Goal: Transaction & Acquisition: Subscribe to service/newsletter

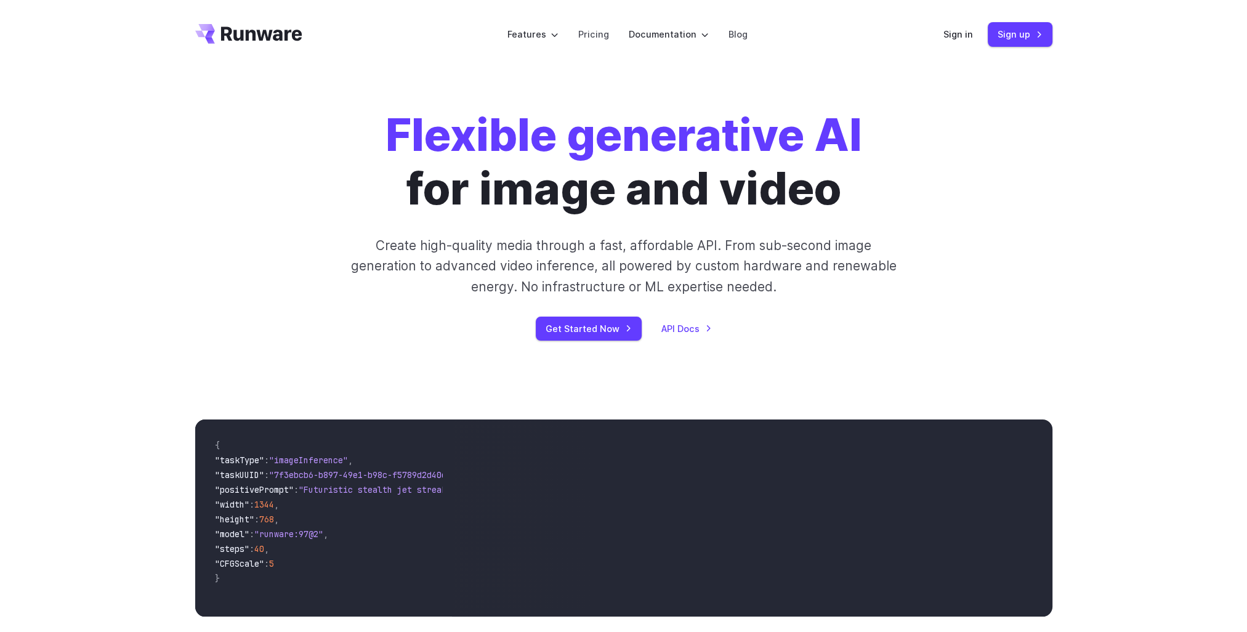
click at [326, 307] on div "Flexible generative AI for image and video Create high-quality media through a …" at bounding box center [624, 224] width 686 height 232
click at [592, 27] on link "Pricing" at bounding box center [593, 34] width 31 height 14
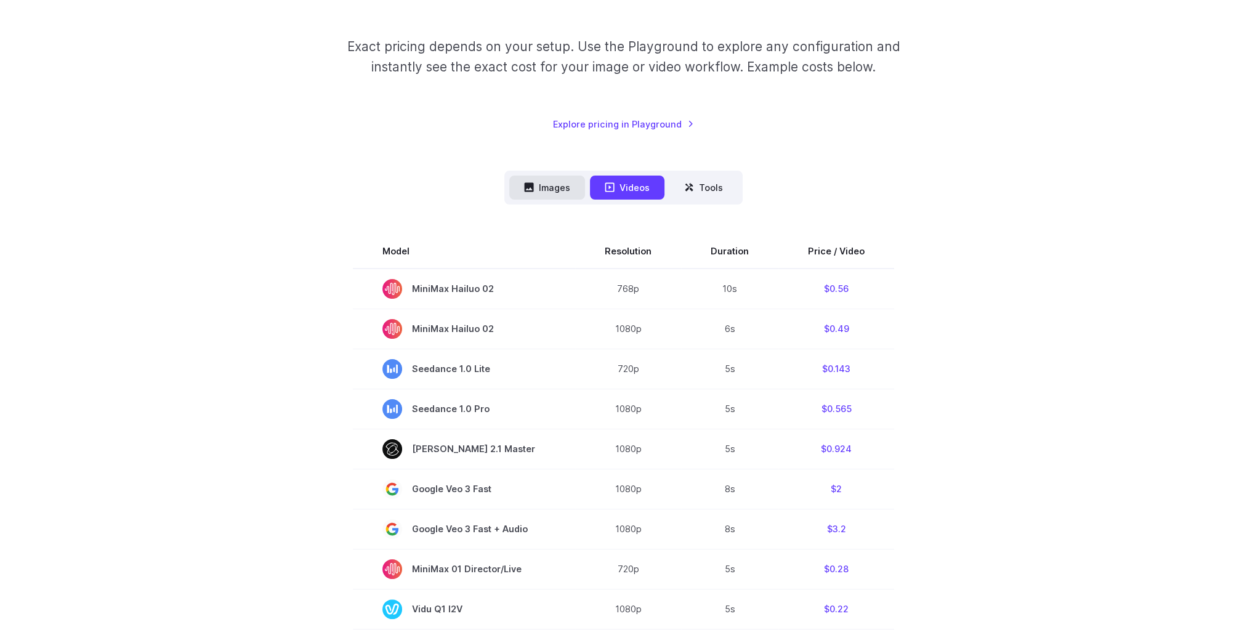
click at [543, 186] on button "Images" at bounding box center [547, 187] width 76 height 24
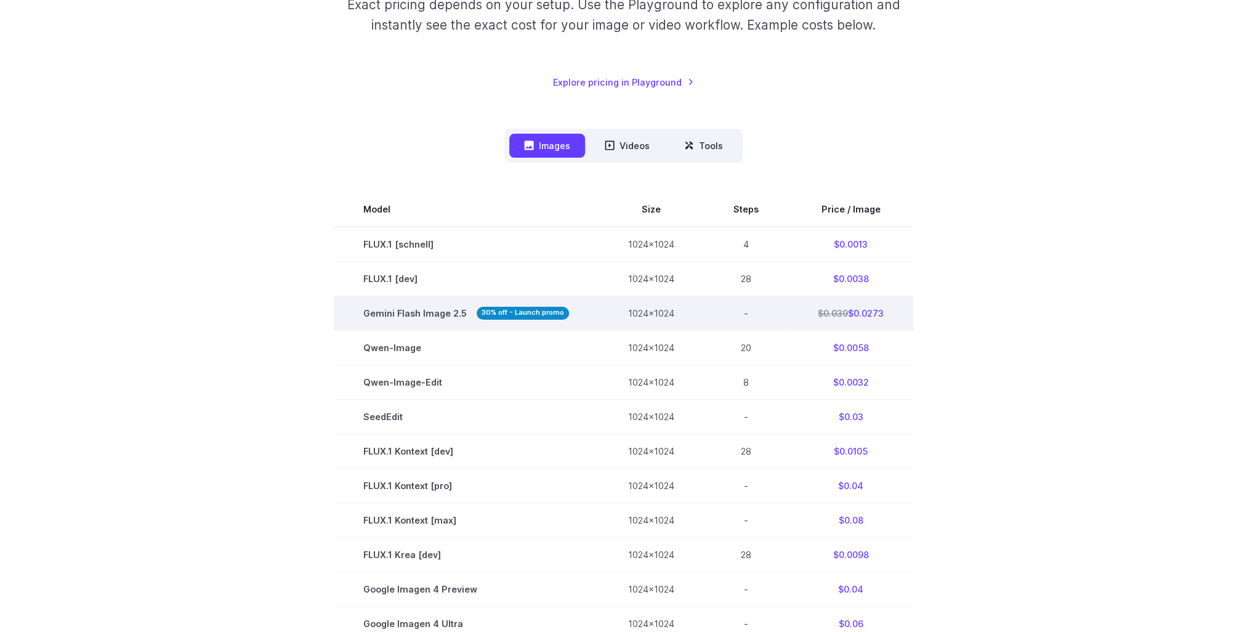
scroll to position [308, 0]
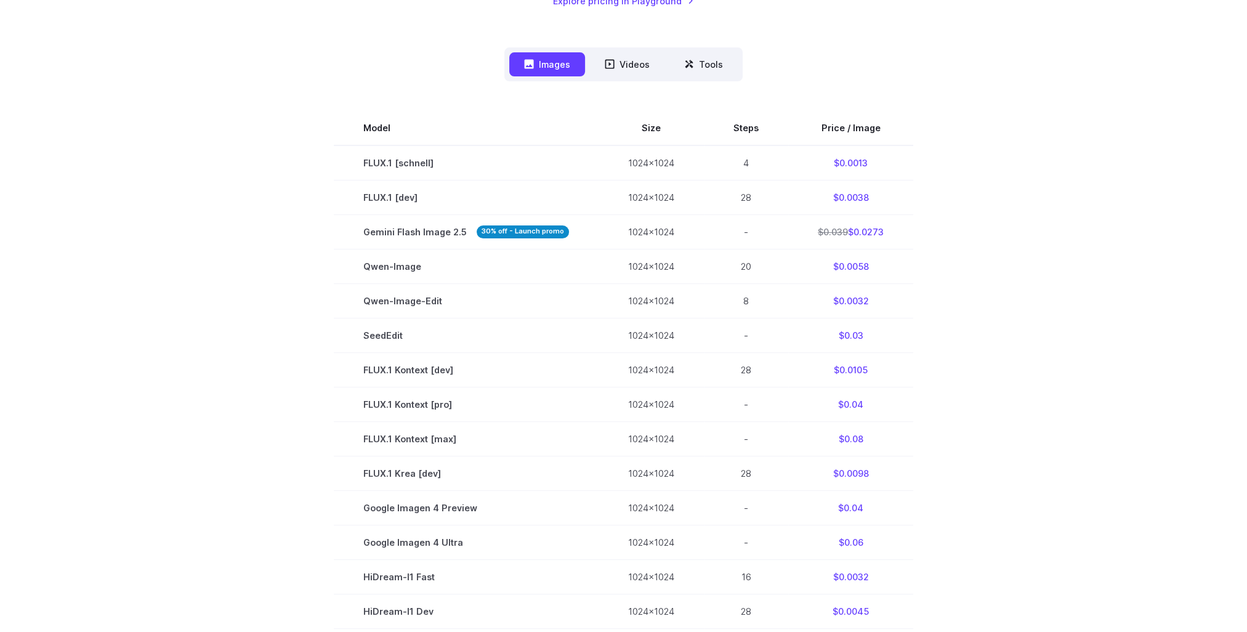
click at [313, 233] on section "Model Size Steps Price / Image FLUX.1 [schnell] 1024x1024 4 $0.0013 FLUX.1 [dev…" at bounding box center [623, 456] width 857 height 690
click at [1010, 239] on section "Model Size Steps Price / Image FLUX.1 [schnell] 1024x1024 4 $0.0013 FLUX.1 [dev…" at bounding box center [623, 456] width 857 height 690
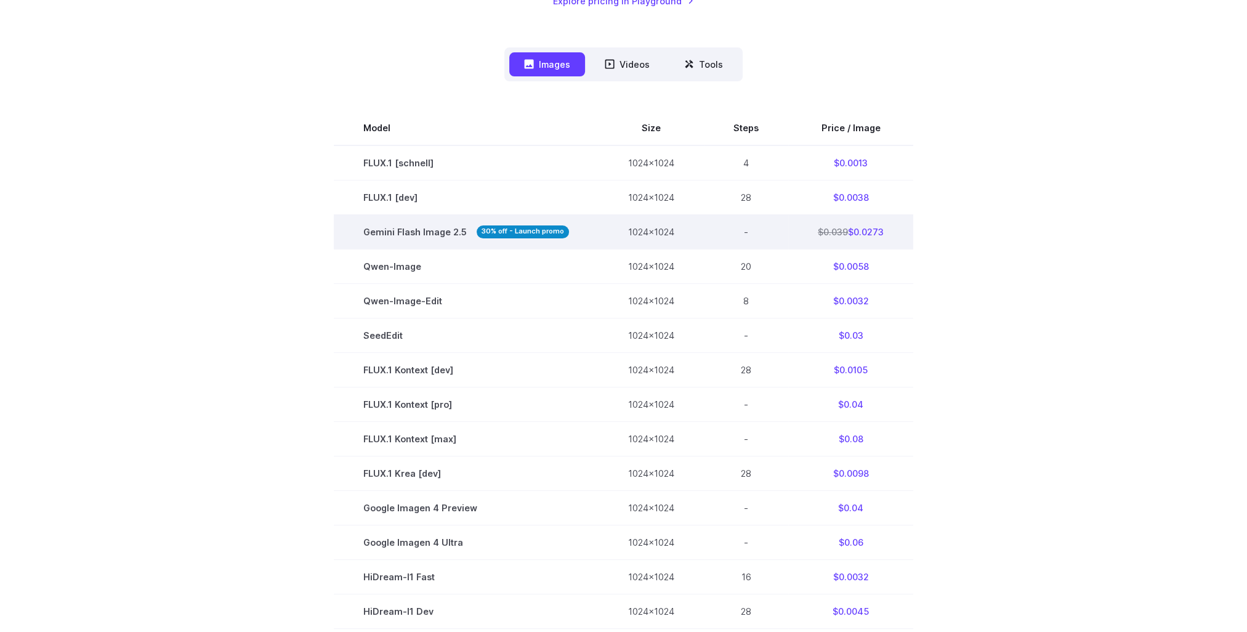
drag, startPoint x: 861, startPoint y: 231, endPoint x: 846, endPoint y: 231, distance: 15.4
click at [846, 231] on td "$0.039 $0.0273" at bounding box center [850, 231] width 125 height 34
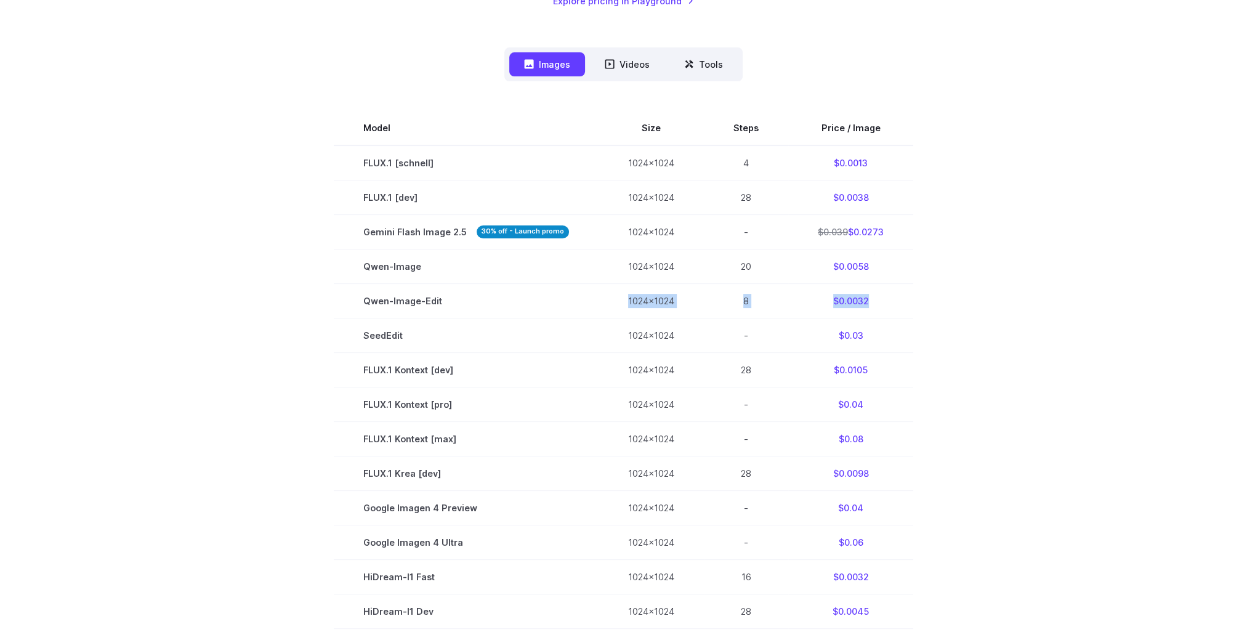
drag, startPoint x: 632, startPoint y: 298, endPoint x: 996, endPoint y: 308, distance: 364.6
click at [923, 307] on section "Model Size Steps Price / Image FLUX.1 [schnell] 1024x1024 4 $0.0013 FLUX.1 [dev…" at bounding box center [623, 456] width 857 height 690
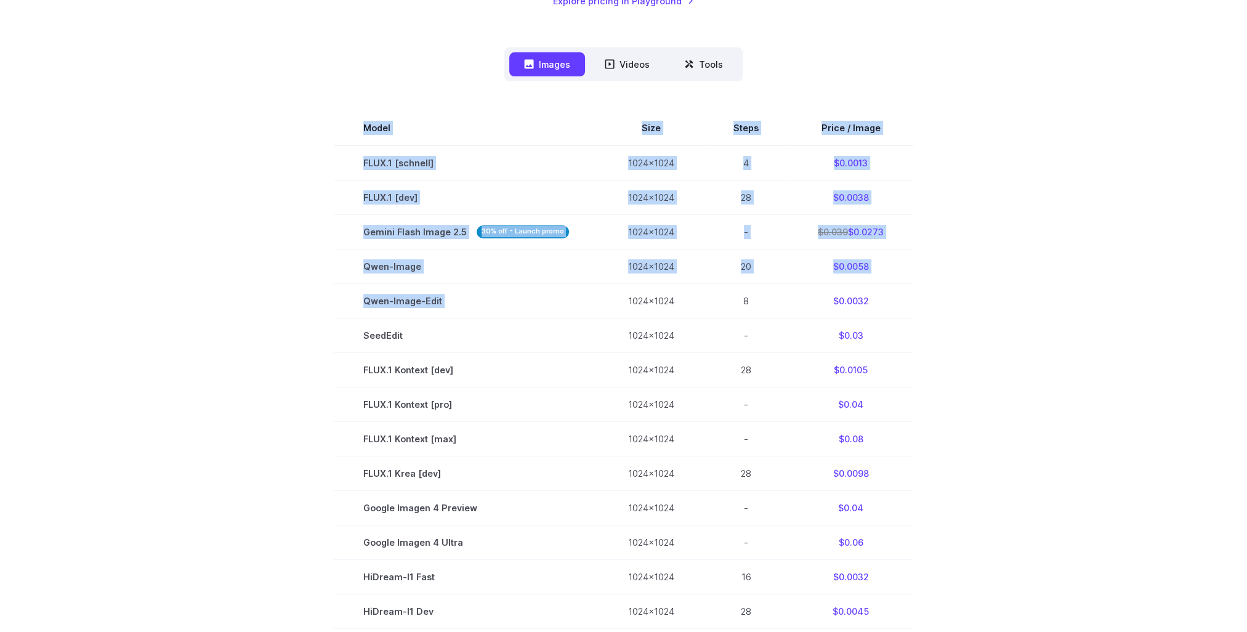
click at [1127, 316] on div "Pricing based on what you use Exact pricing depends on your setup. Use the Play…" at bounding box center [623, 338] width 1247 height 1154
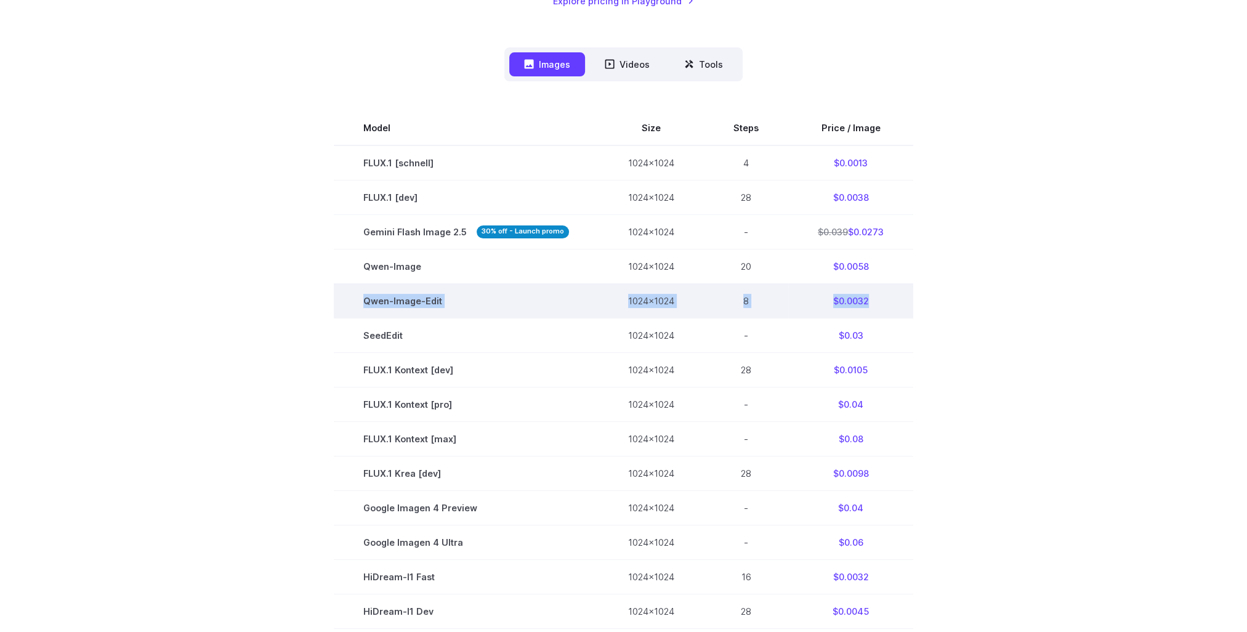
drag, startPoint x: 901, startPoint y: 313, endPoint x: 361, endPoint y: 297, distance: 540.7
click at [361, 297] on tr "Qwen-Image-Edit 1024x1024 8 $0.0032" at bounding box center [623, 300] width 579 height 34
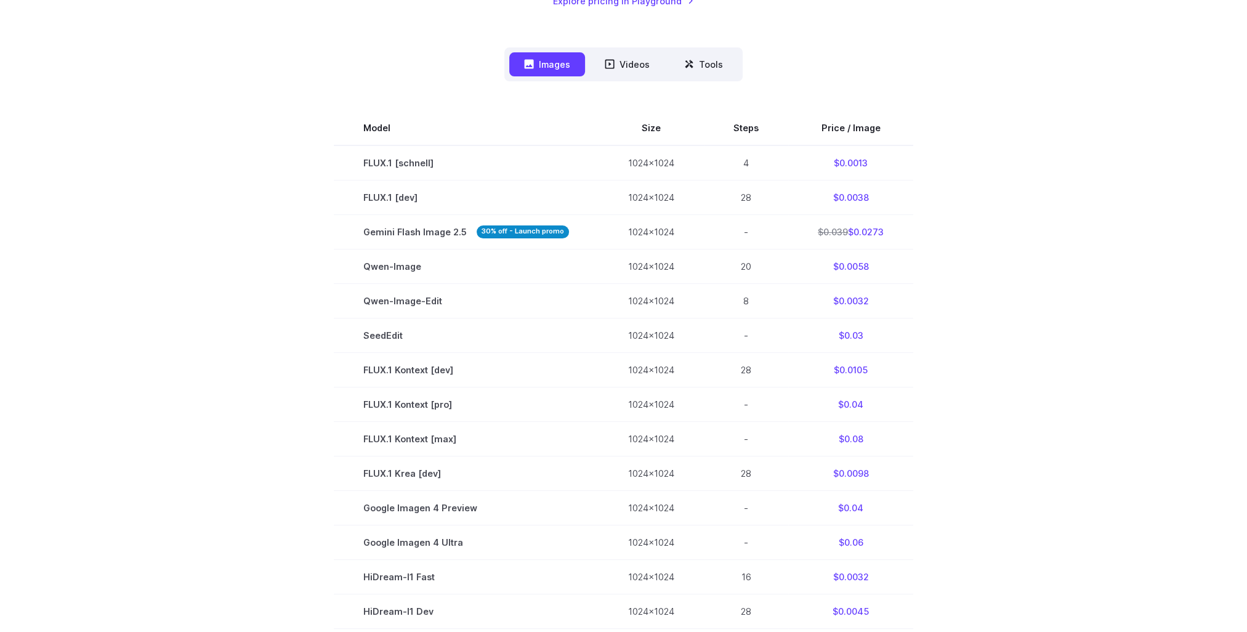
click at [312, 298] on section "Model Size Steps Price / Image FLUX.1 [schnell] 1024x1024 4 $0.0013 FLUX.1 [dev…" at bounding box center [623, 456] width 857 height 690
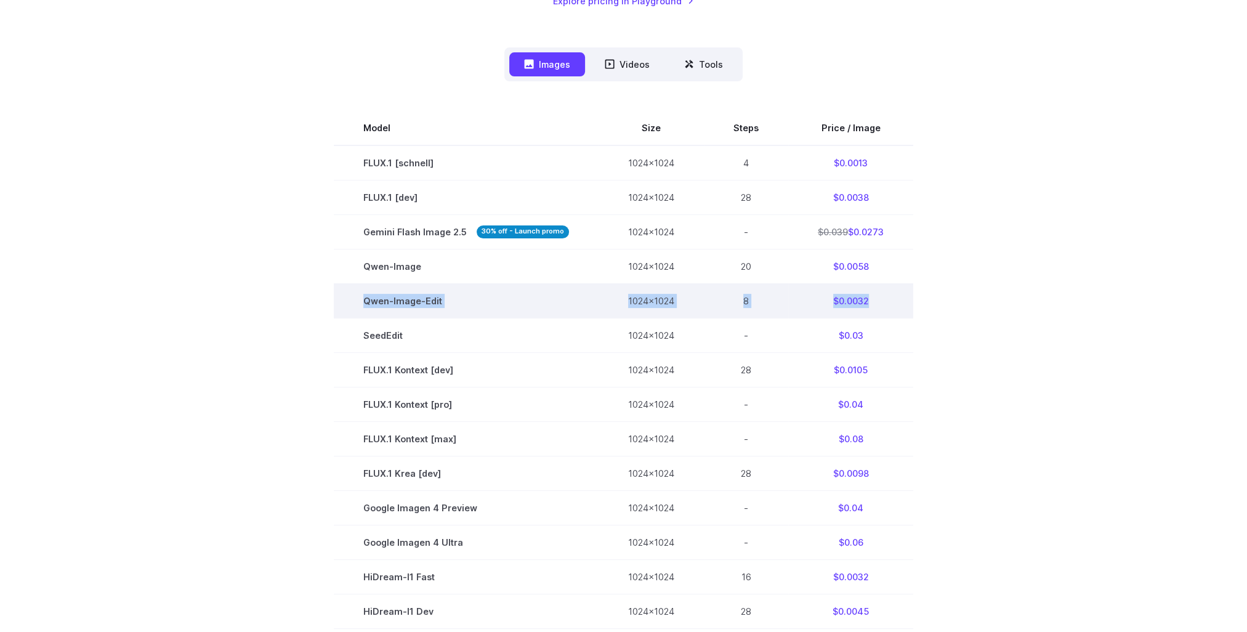
drag, startPoint x: 399, startPoint y: 305, endPoint x: 904, endPoint y: 301, distance: 504.8
click at [904, 301] on tr "Qwen-Image-Edit 1024x1024 8 $0.0032" at bounding box center [623, 300] width 579 height 34
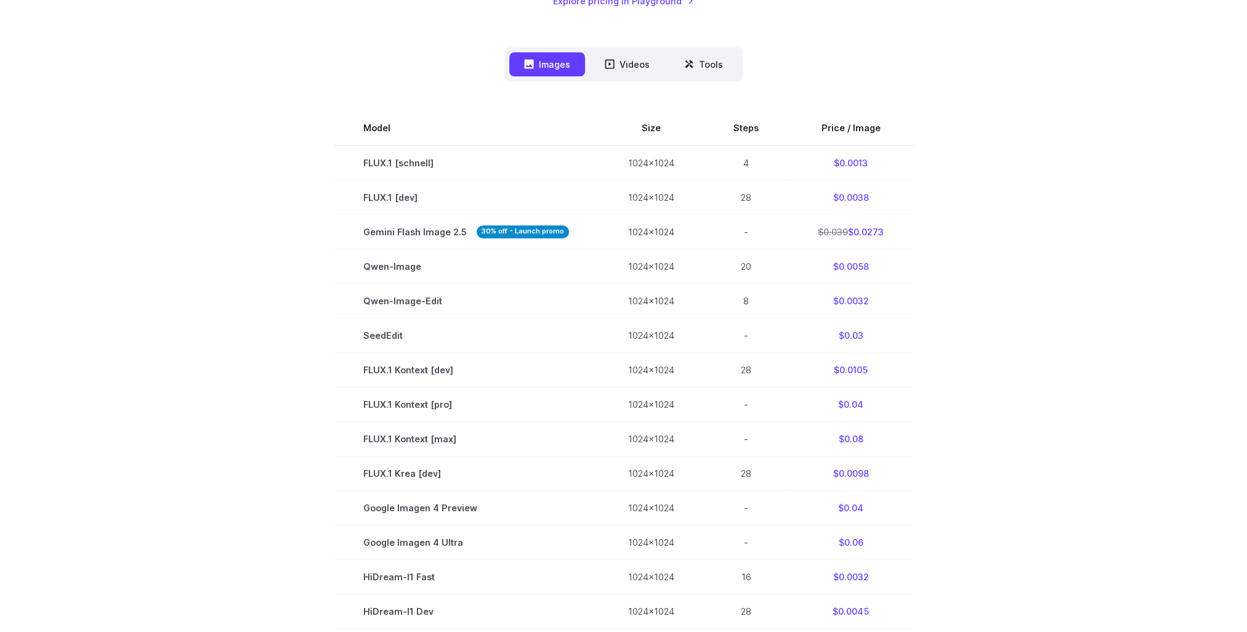
drag, startPoint x: 997, startPoint y: 307, endPoint x: 983, endPoint y: 307, distance: 14.2
click at [997, 307] on section "Model Size Steps Price / Image FLUX.1 [schnell] 1024x1024 4 $0.0013 FLUX.1 [dev…" at bounding box center [623, 456] width 857 height 690
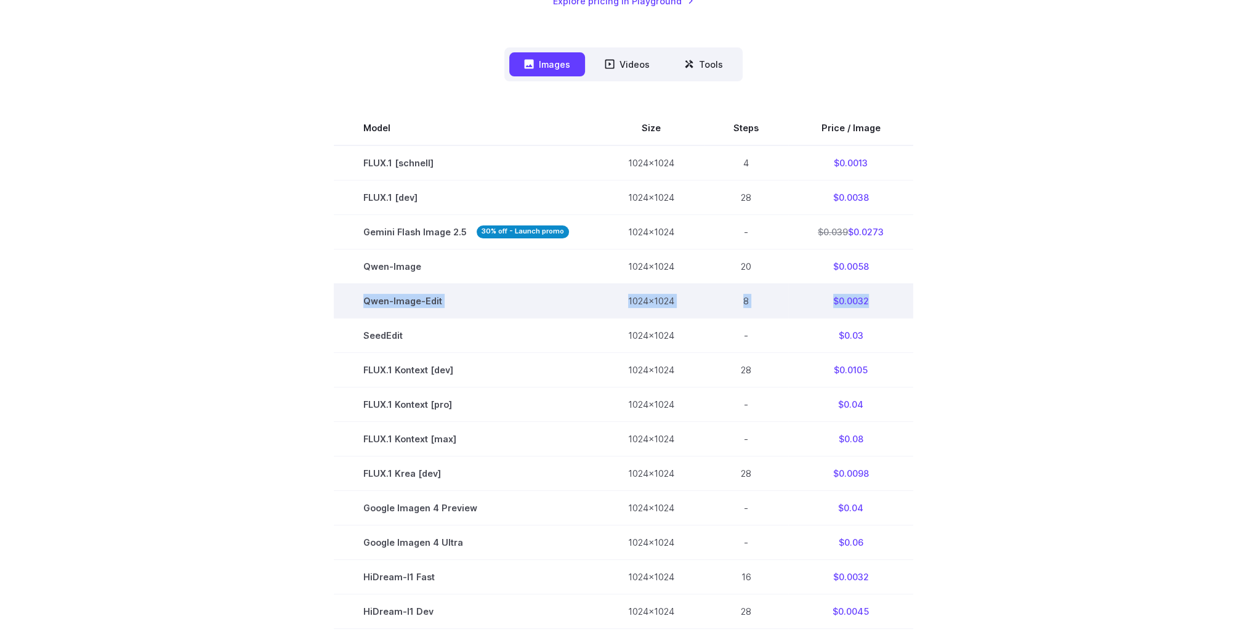
drag, startPoint x: 867, startPoint y: 303, endPoint x: 350, endPoint y: 301, distance: 517.1
click at [350, 301] on tr "Qwen-Image-Edit 1024x1024 8 $0.0032" at bounding box center [623, 300] width 579 height 34
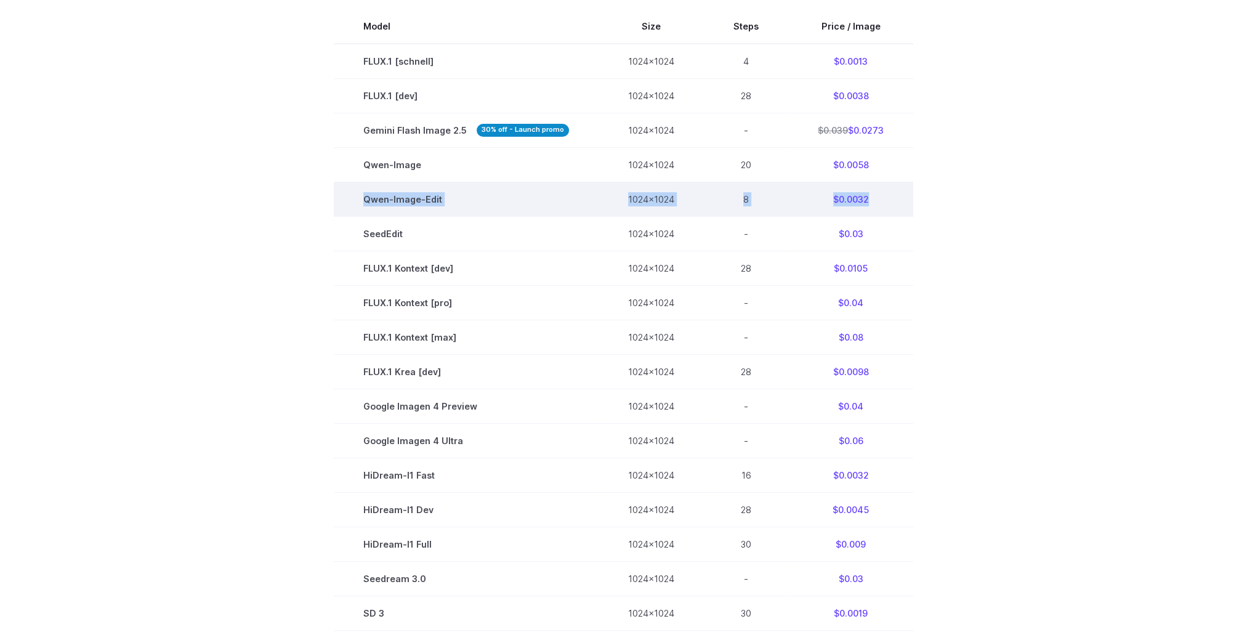
scroll to position [431, 0]
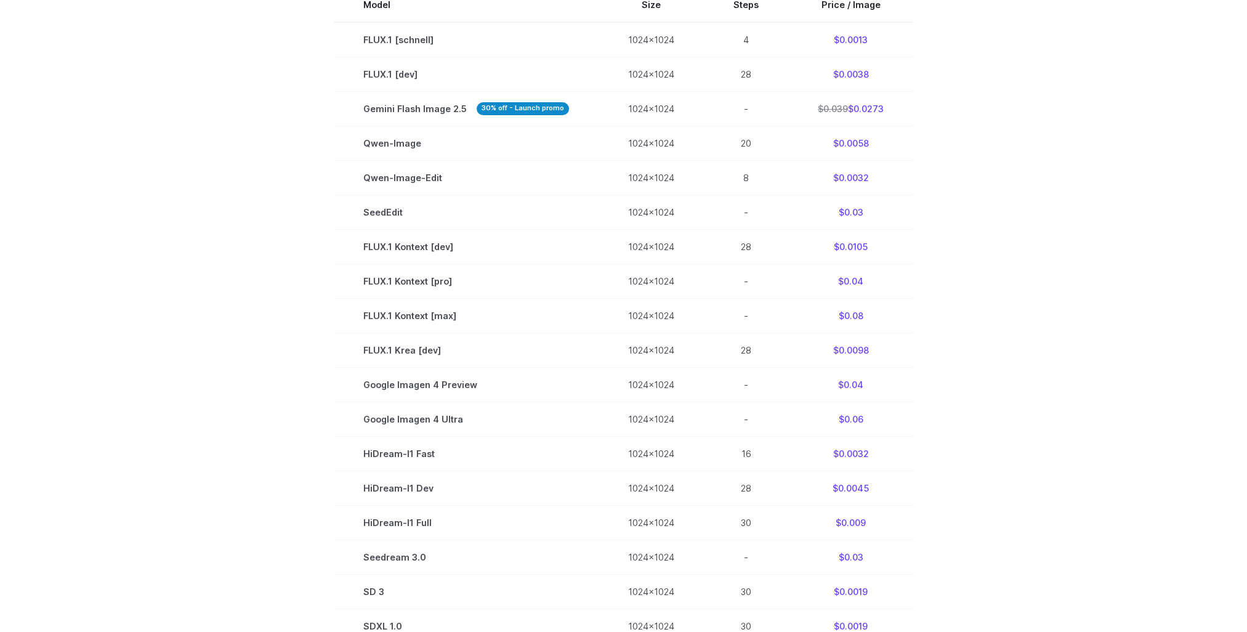
click at [1000, 183] on section "Model Size Steps Price / Image FLUX.1 [schnell] 1024x1024 4 $0.0013 FLUX.1 [dev…" at bounding box center [623, 333] width 857 height 690
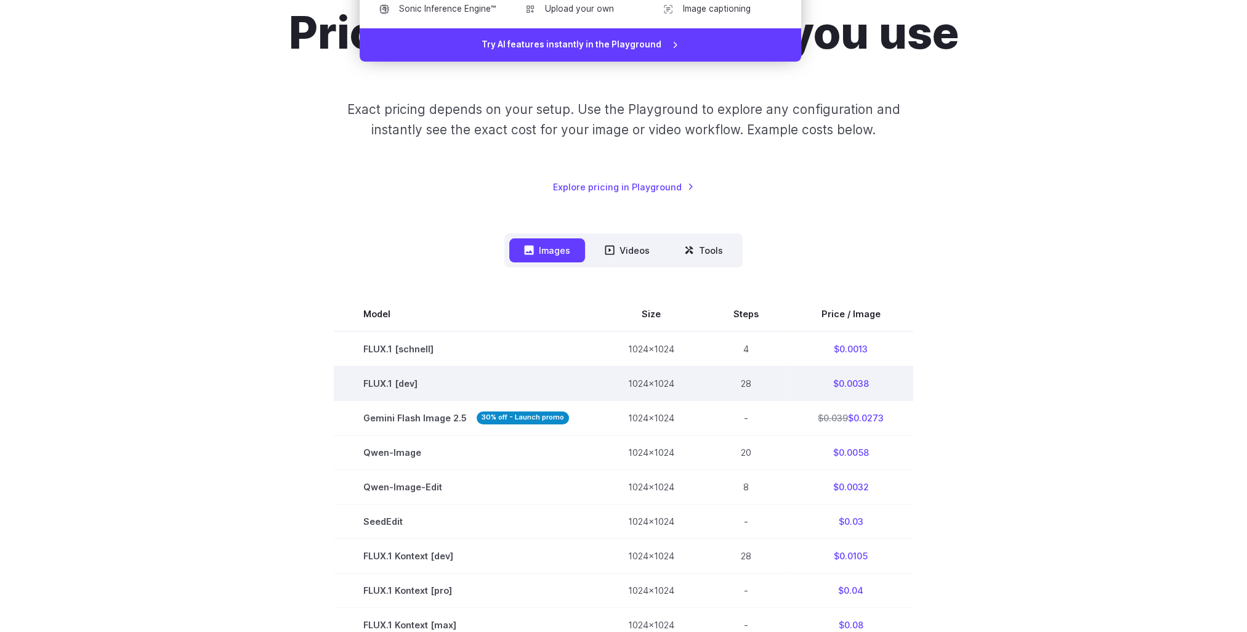
scroll to position [123, 0]
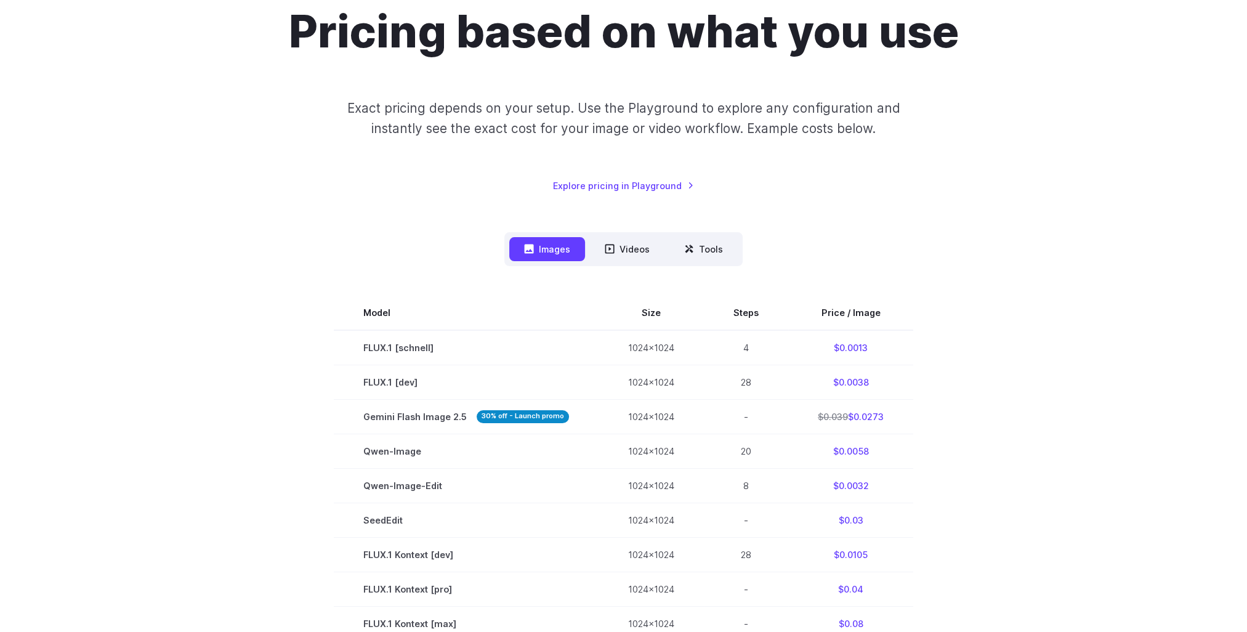
click at [262, 437] on section "Model Size Steps Price / Image FLUX.1 [schnell] 1024x1024 4 $0.0013 FLUX.1 [dev…" at bounding box center [623, 640] width 857 height 690
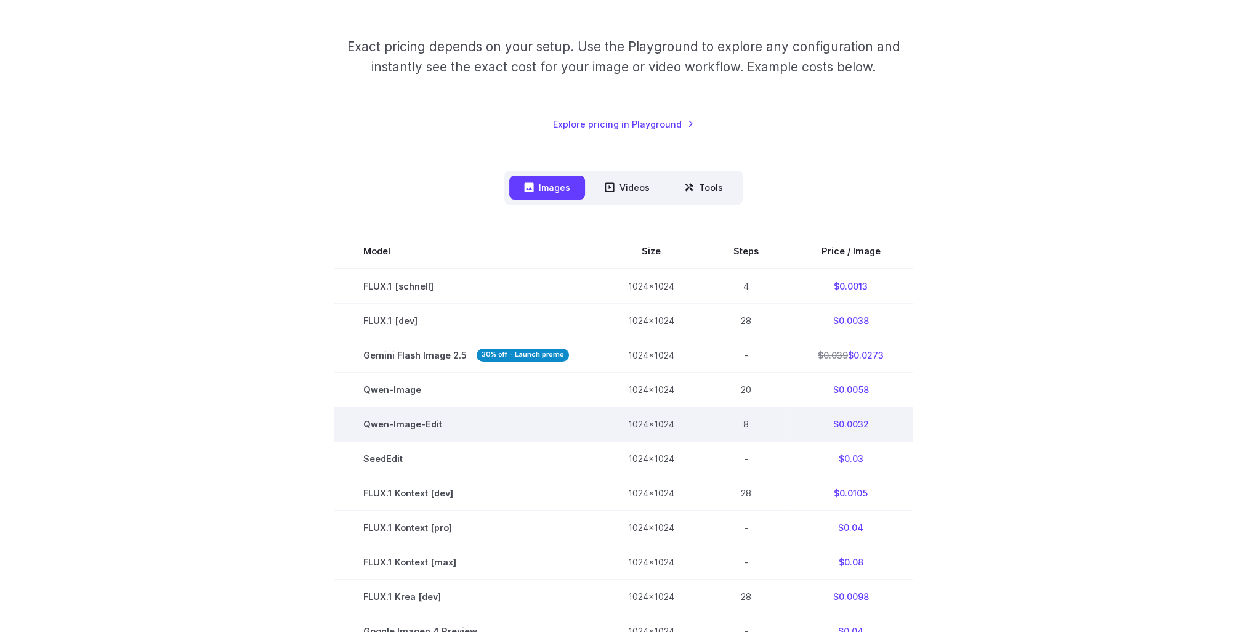
click at [416, 430] on td "Qwen-Image-Edit" at bounding box center [466, 423] width 265 height 34
drag, startPoint x: 862, startPoint y: 423, endPoint x: 347, endPoint y: 420, distance: 515.9
click at [347, 420] on tr "Qwen-Image-Edit 1024x1024 8 $0.0032" at bounding box center [623, 423] width 579 height 34
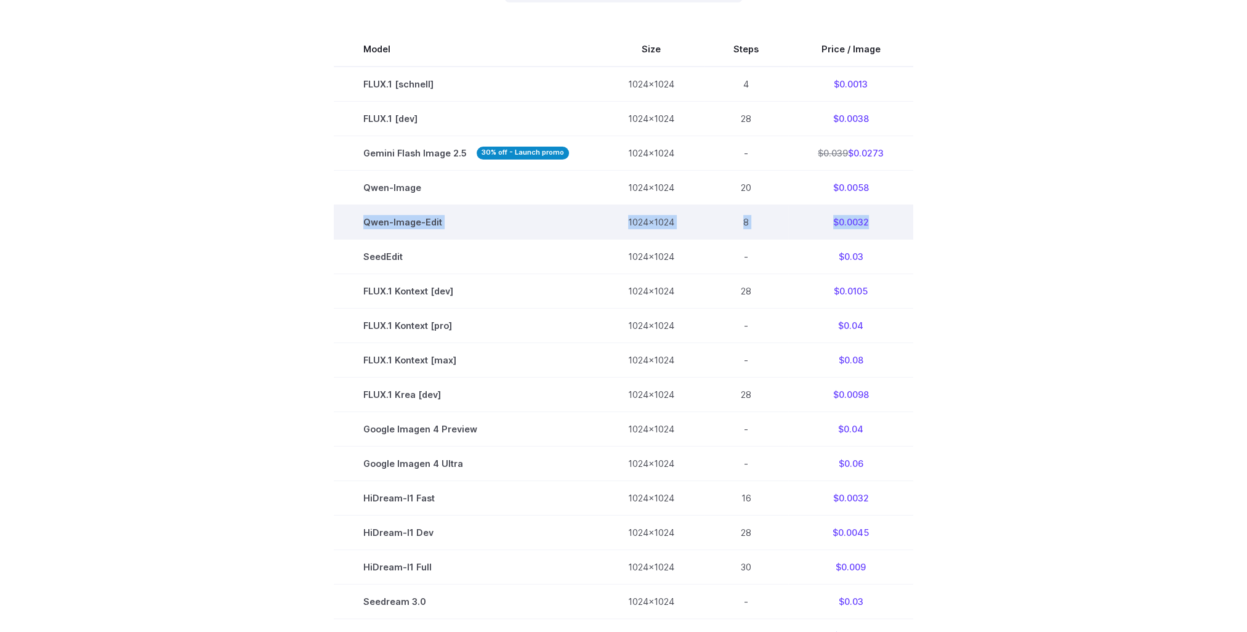
scroll to position [492, 0]
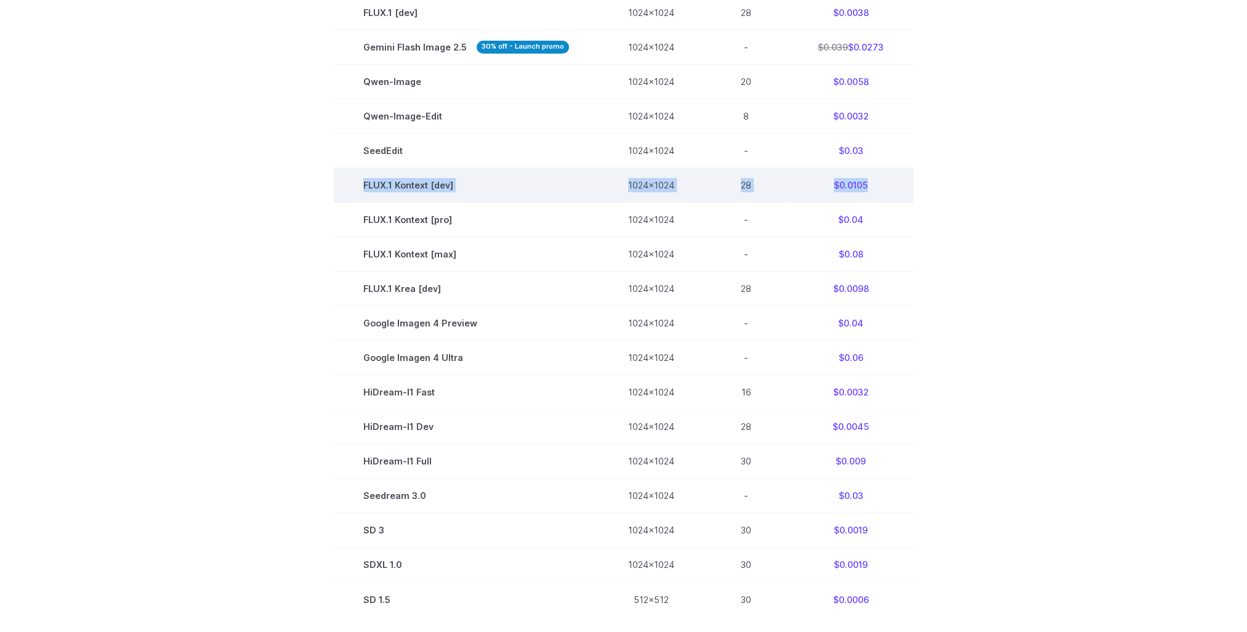
drag, startPoint x: 867, startPoint y: 186, endPoint x: 352, endPoint y: 183, distance: 515.3
click at [352, 183] on tr "FLUX.1 Kontext [dev] 1024x1024 28 $0.0105" at bounding box center [623, 184] width 579 height 34
click at [352, 183] on td "FLUX.1 Kontext [dev]" at bounding box center [466, 184] width 265 height 34
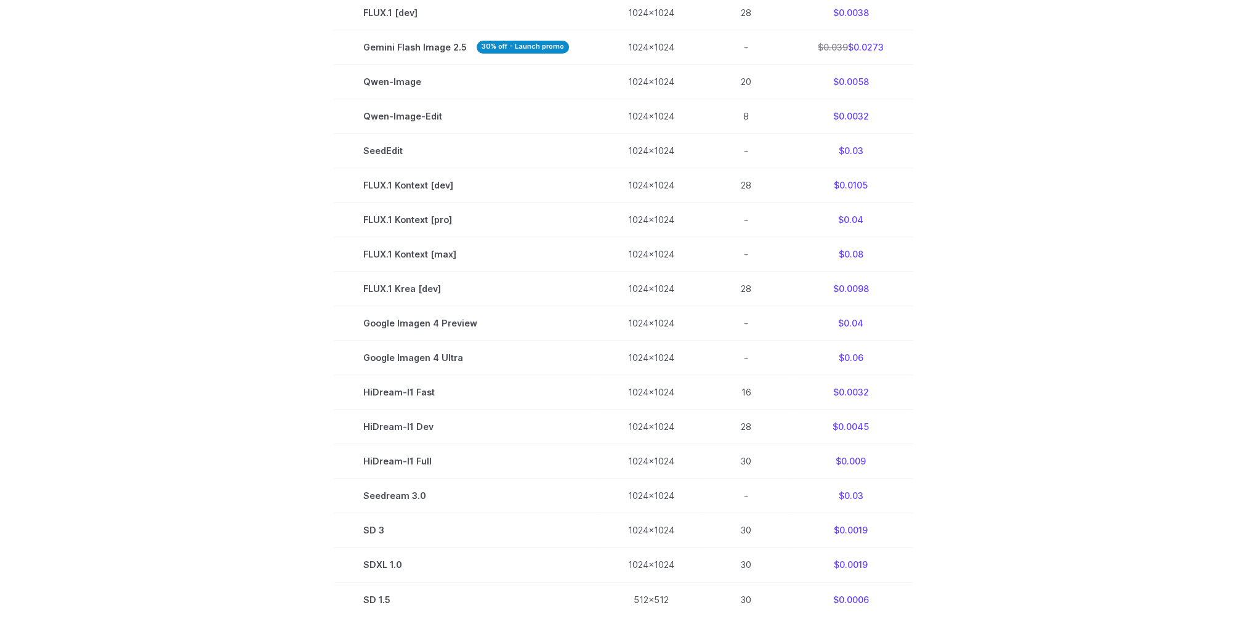
drag, startPoint x: 325, startPoint y: 186, endPoint x: 951, endPoint y: 189, distance: 625.5
click at [933, 184] on section "Model Size Steps Price / Image FLUX.1 [schnell] 1024x1024 4 $0.0013 FLUX.1 [dev…" at bounding box center [623, 271] width 857 height 690
click at [1095, 204] on div "Pricing based on what you use Exact pricing depends on your setup. Use the Play…" at bounding box center [623, 153] width 1247 height 1154
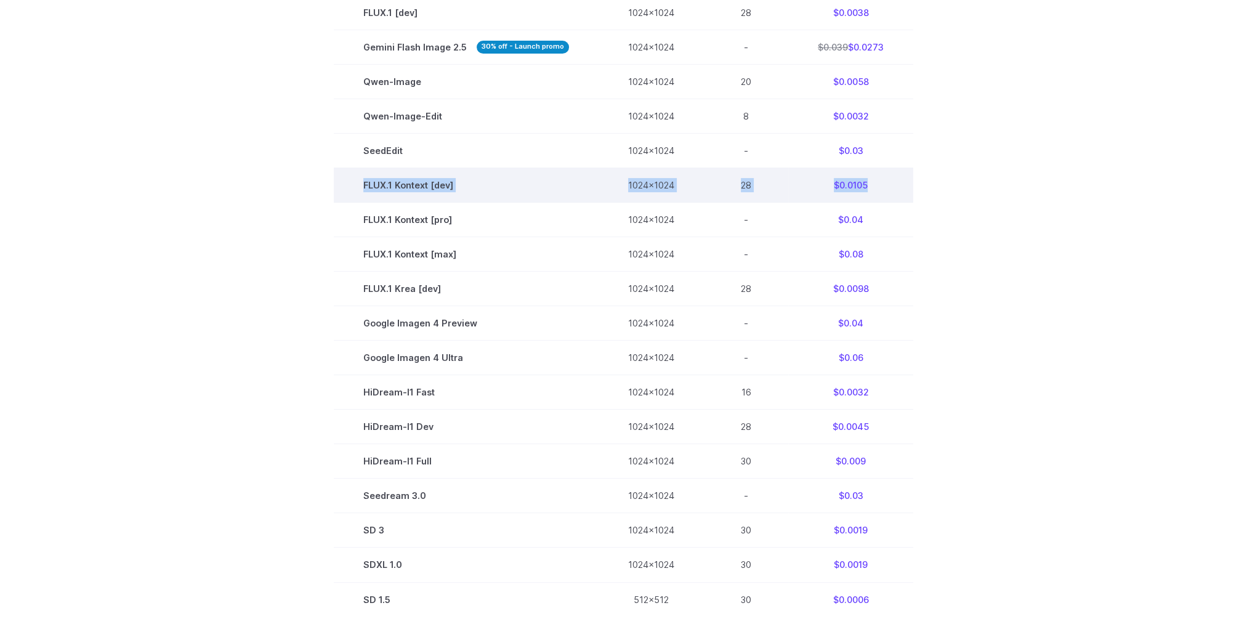
drag, startPoint x: 866, startPoint y: 185, endPoint x: 360, endPoint y: 174, distance: 505.5
click at [360, 174] on tr "FLUX.1 Kontext [dev] 1024x1024 28 $0.0105" at bounding box center [623, 184] width 579 height 34
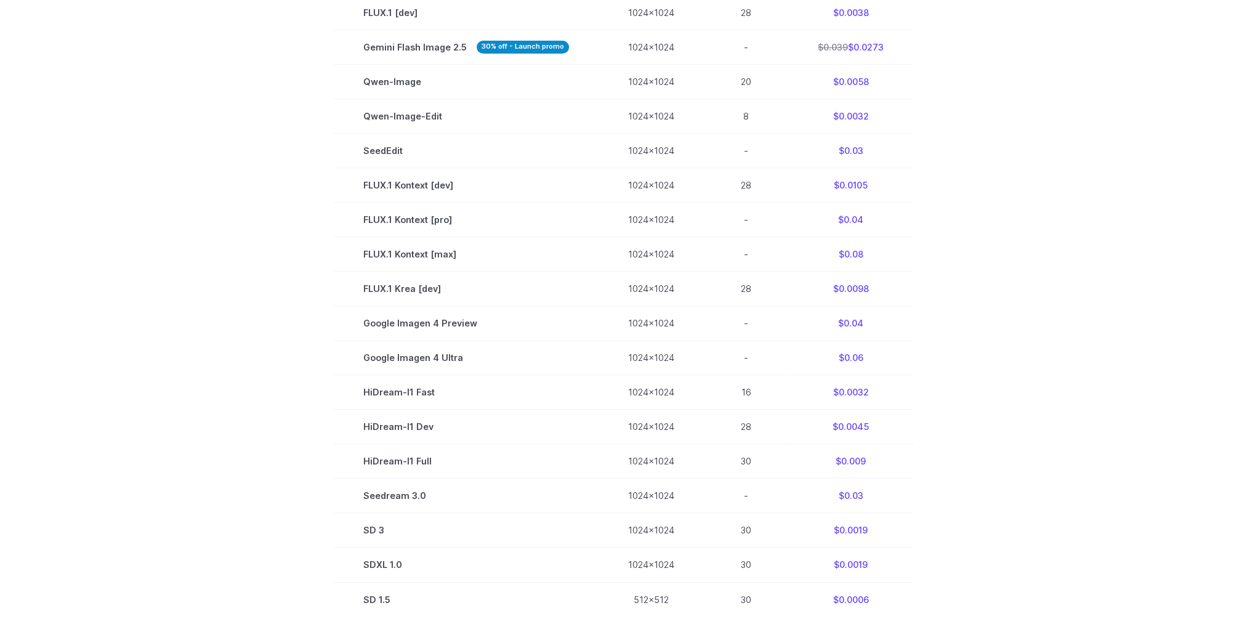
click at [207, 171] on section "Model Size Steps Price / Image FLUX.1 [schnell] 1024x1024 4 $0.0013 FLUX.1 [dev…" at bounding box center [623, 271] width 857 height 690
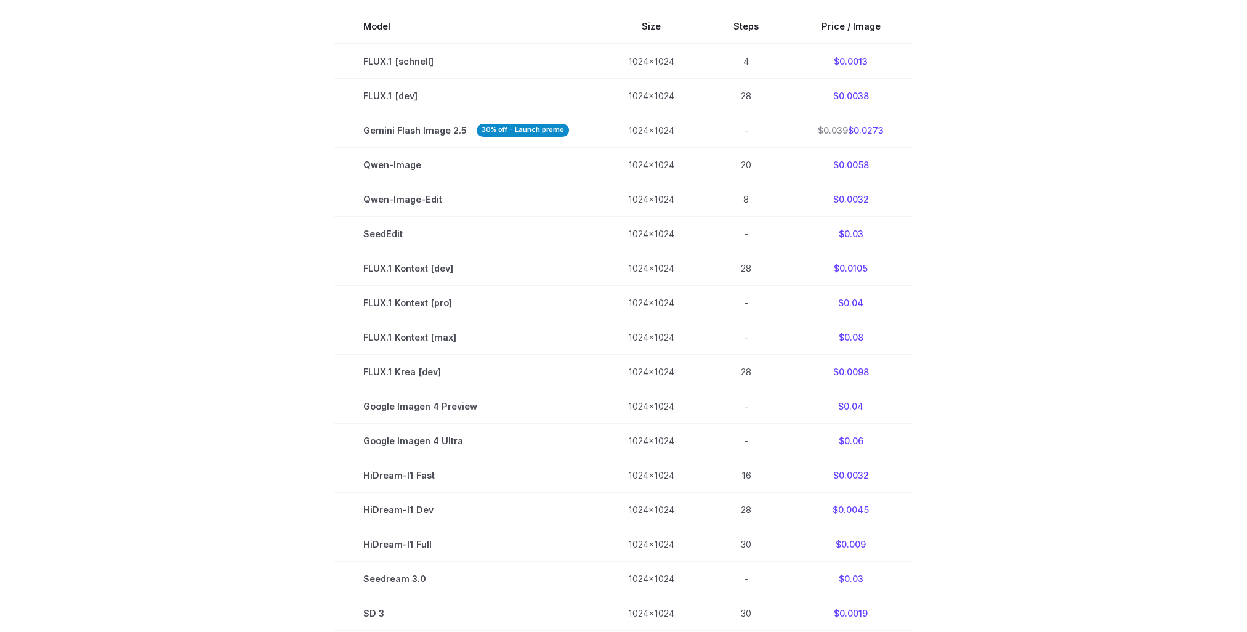
scroll to position [246, 0]
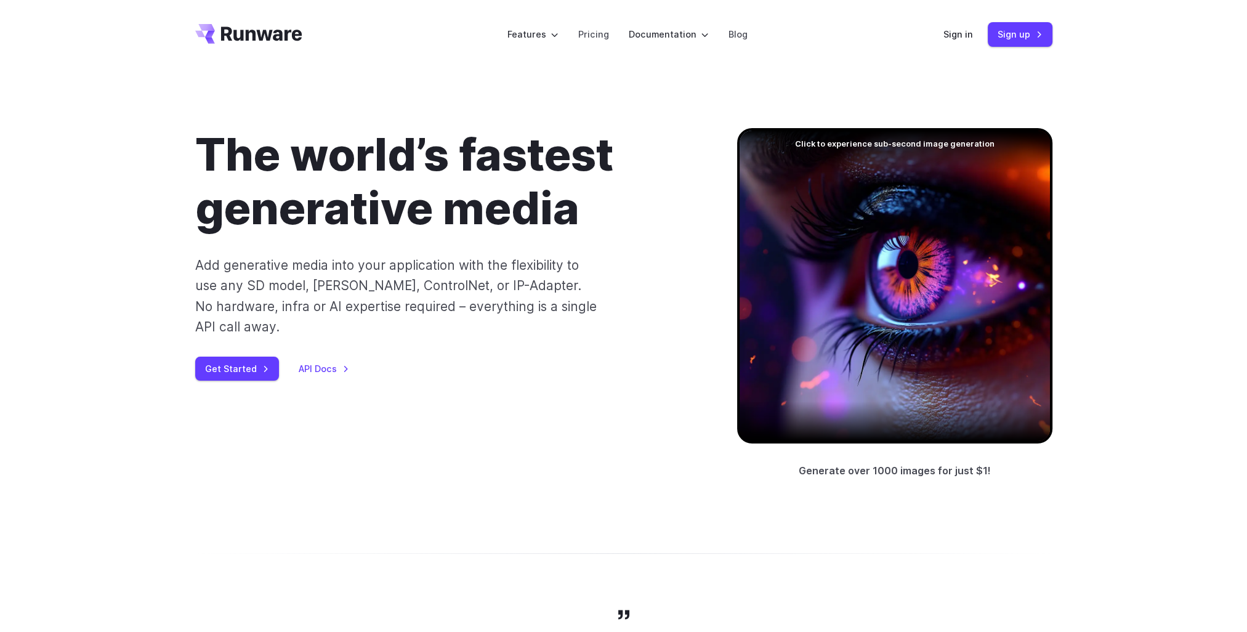
scroll to position [123, 0]
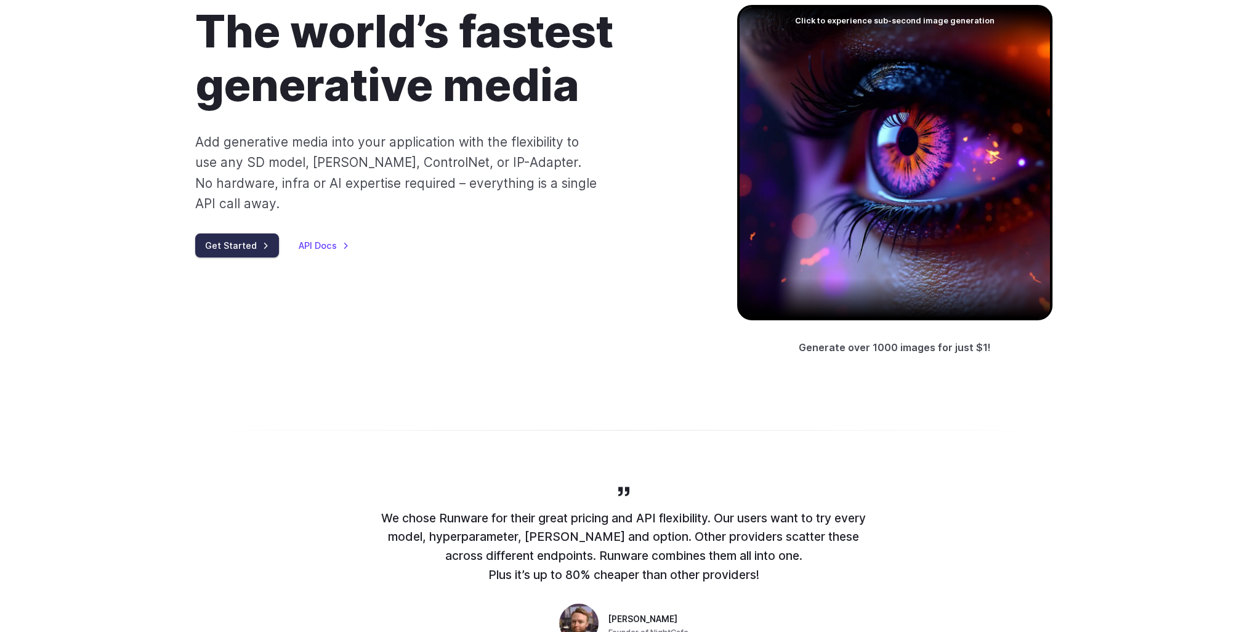
click at [251, 233] on link "Get Started" at bounding box center [237, 245] width 84 height 24
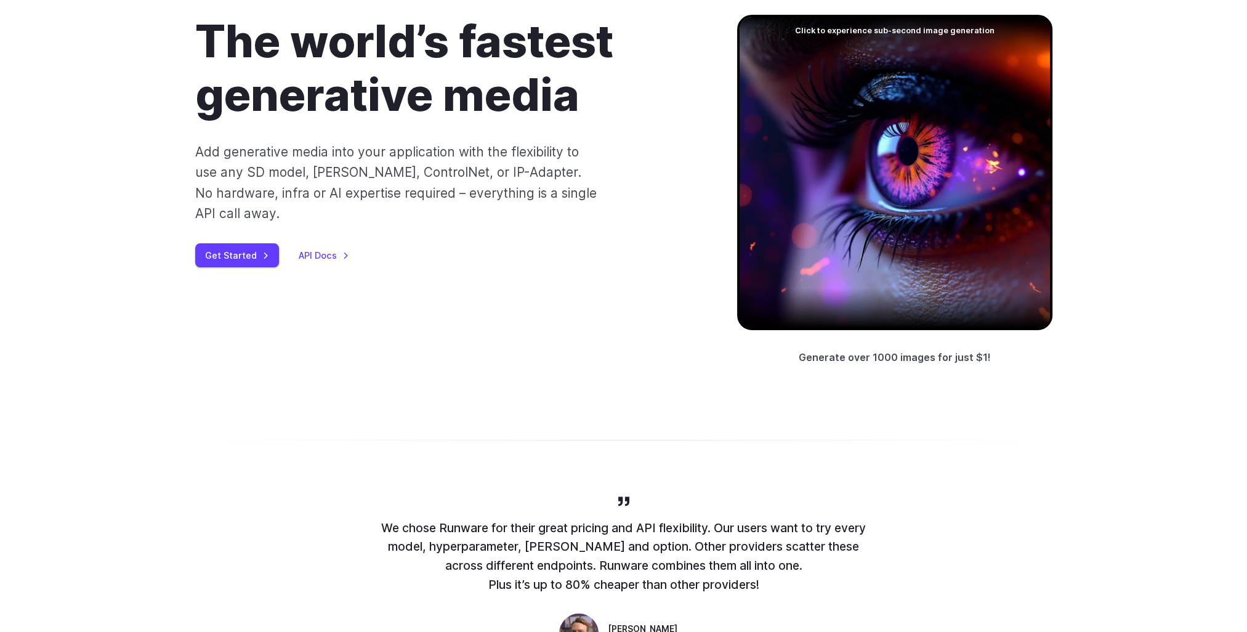
scroll to position [0, 0]
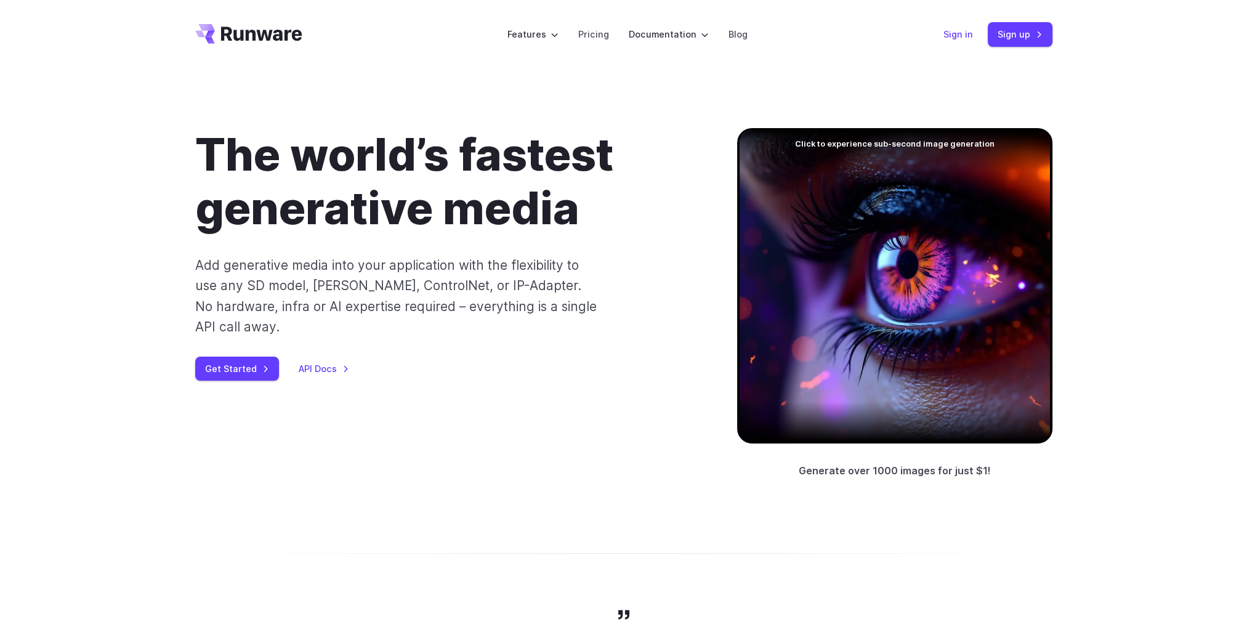
click at [964, 36] on link "Sign in" at bounding box center [958, 34] width 30 height 14
click at [1029, 33] on link "Sign up" at bounding box center [1019, 34] width 65 height 24
click at [1011, 35] on link "Sign up" at bounding box center [1019, 34] width 65 height 24
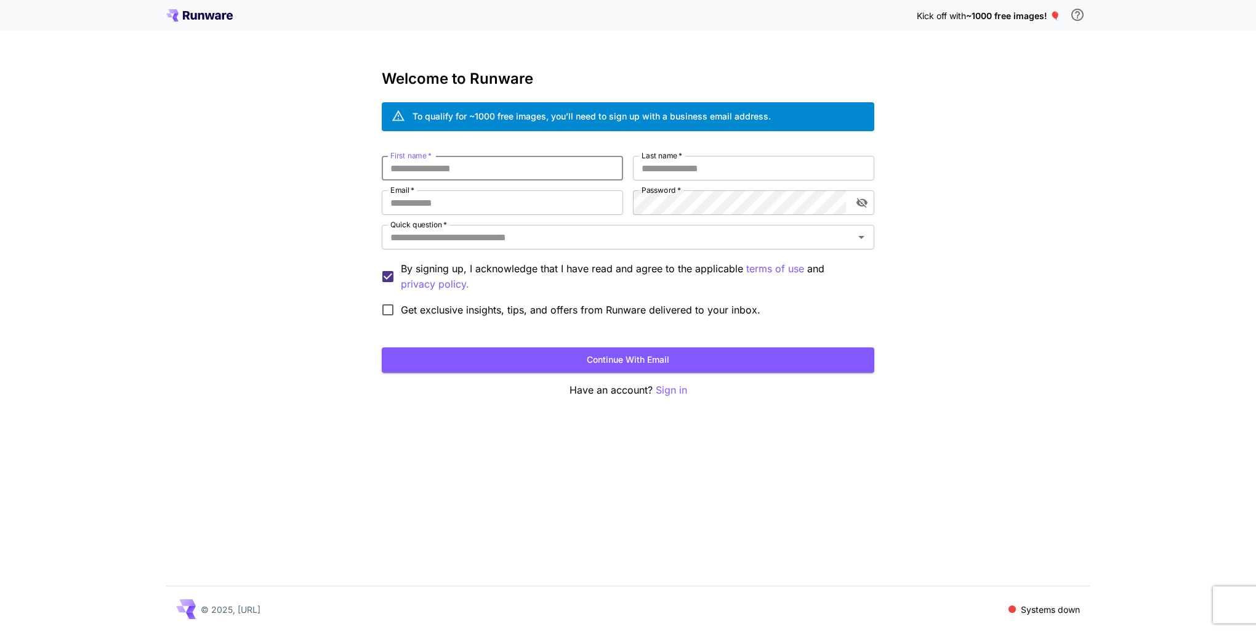
click at [438, 169] on input "First name   *" at bounding box center [502, 168] width 241 height 25
click at [680, 165] on input "Last name   *" at bounding box center [753, 168] width 241 height 25
click at [522, 172] on input "First name   *" at bounding box center [502, 168] width 241 height 25
click at [483, 203] on input "Email   *" at bounding box center [502, 202] width 241 height 25
click at [678, 171] on input "Last name   *" at bounding box center [753, 168] width 241 height 25
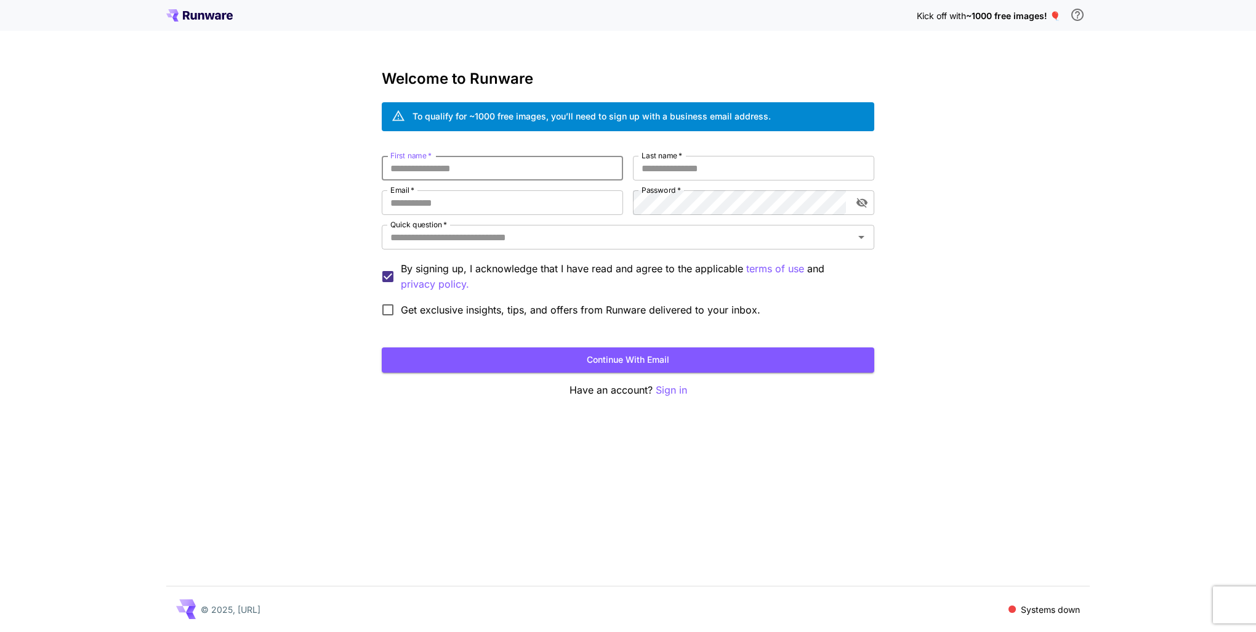
click at [534, 167] on input "First name   *" at bounding box center [502, 168] width 241 height 25
click at [510, 205] on input "Email   *" at bounding box center [502, 202] width 241 height 25
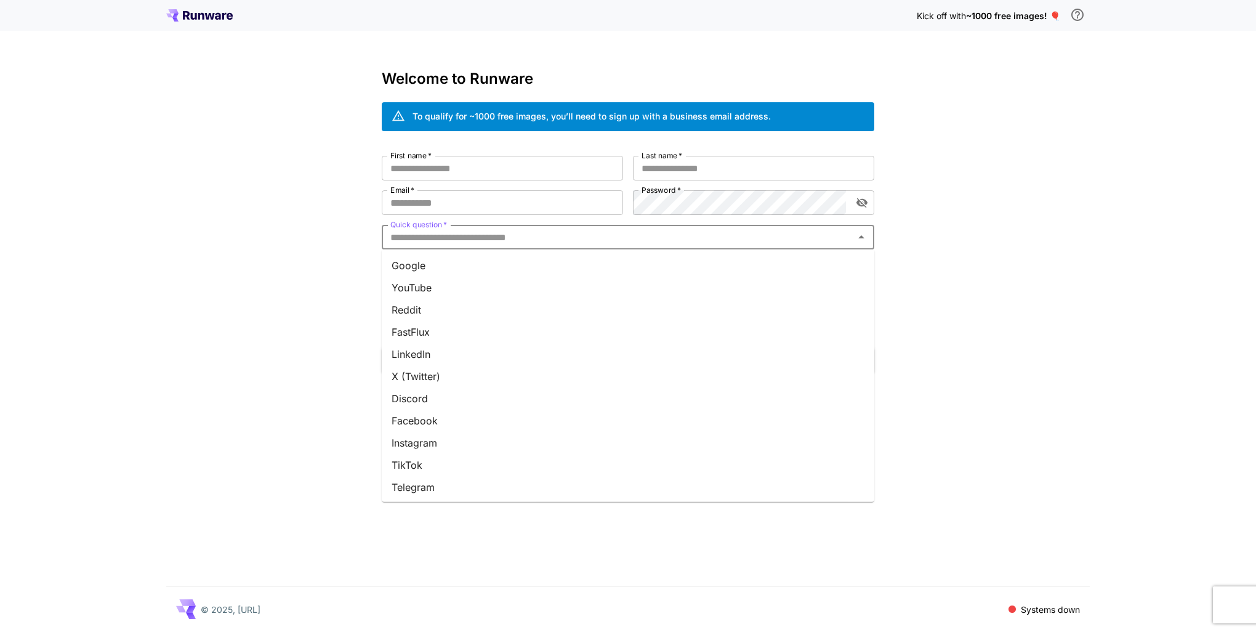
click at [674, 238] on input "Quick question   *" at bounding box center [617, 236] width 465 height 17
click at [510, 161] on input "First name   *" at bounding box center [502, 168] width 241 height 25
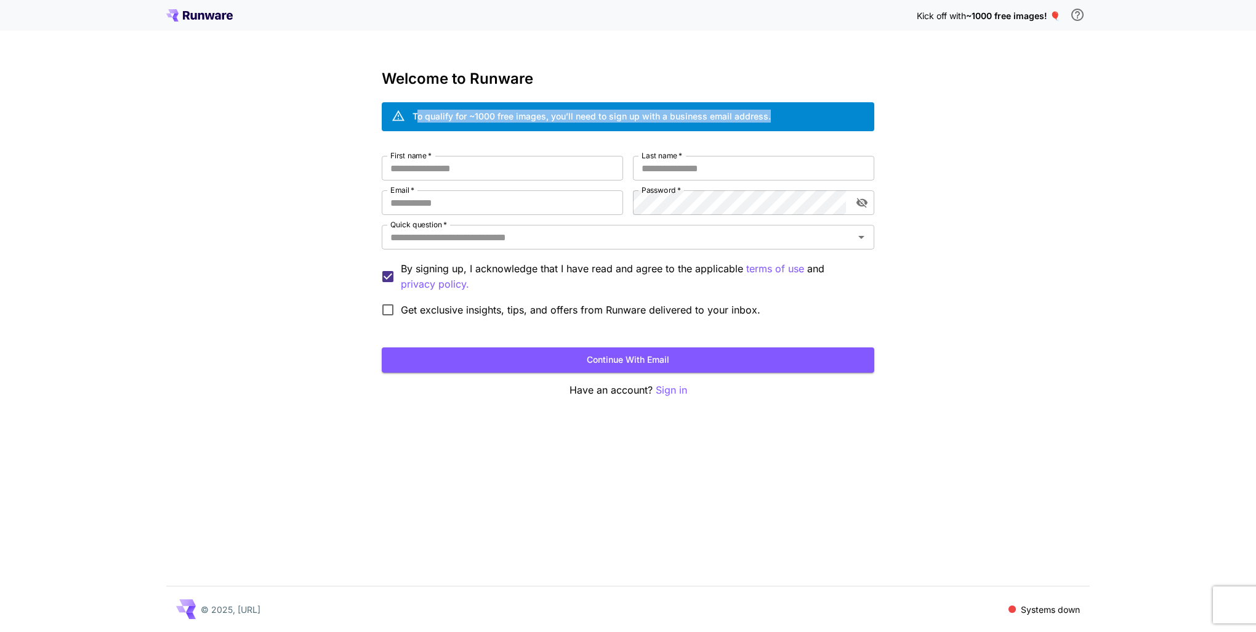
drag, startPoint x: 419, startPoint y: 112, endPoint x: 767, endPoint y: 116, distance: 348.5
click at [767, 116] on div "To qualify for ~1000 free images, you’ll need to sign up with a business email …" at bounding box center [628, 116] width 492 height 29
click at [494, 108] on div "To qualify for ~1000 free images, you’ll need to sign up with a business email …" at bounding box center [591, 117] width 358 height 22
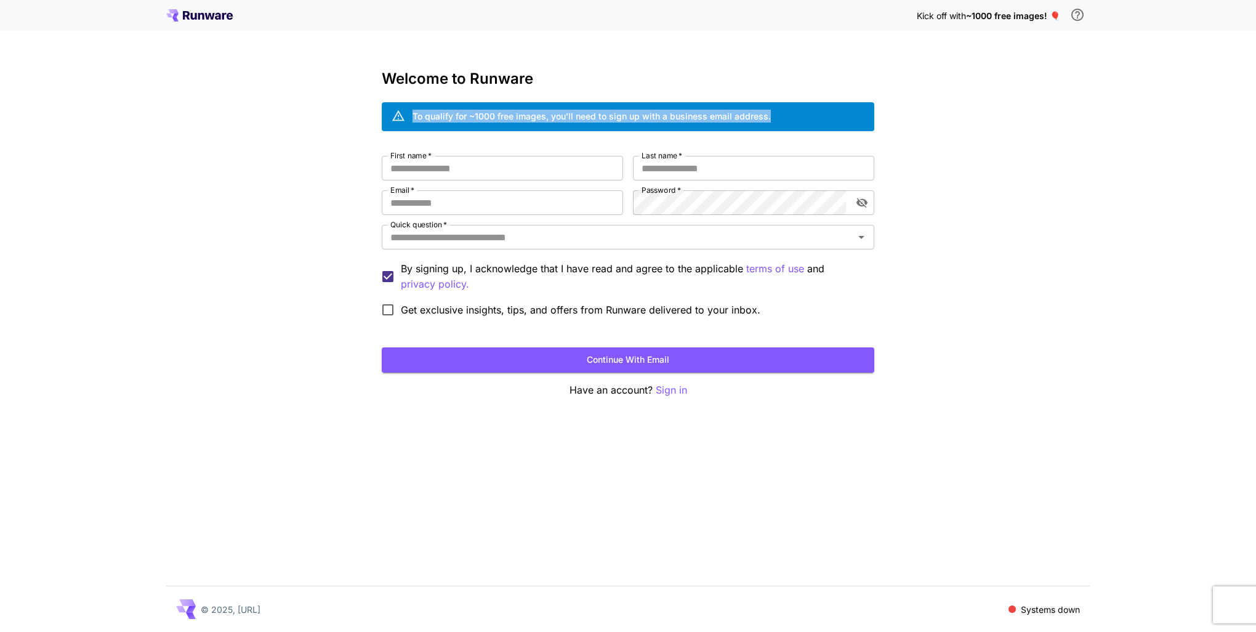
click at [494, 108] on div "To qualify for ~1000 free images, you’ll need to sign up with a business email …" at bounding box center [591, 117] width 358 height 22
click at [454, 113] on div "To qualify for ~1000 free images, you’ll need to sign up with a business email …" at bounding box center [591, 116] width 358 height 13
